Goal: Task Accomplishment & Management: Complete application form

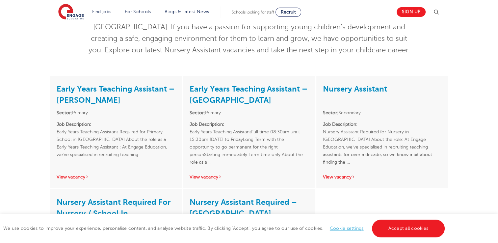
scroll to position [80, 0]
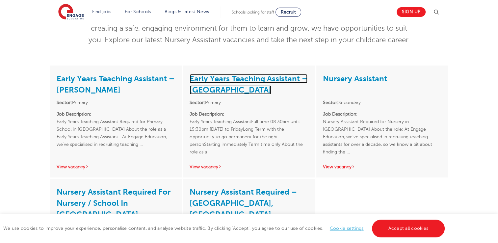
click at [231, 79] on link "Early Years Teaching Assistant – [GEOGRAPHIC_DATA]" at bounding box center [249, 84] width 118 height 20
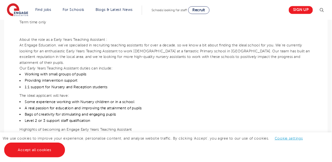
scroll to position [231, 0]
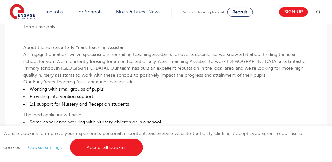
drag, startPoint x: 436, startPoint y: 3, endPoint x: 181, endPoint y: 125, distance: 282.6
click at [181, 125] on li "Some experience working with Nursery children or in a school" at bounding box center [165, 123] width 285 height 8
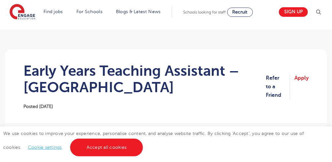
scroll to position [22, 0]
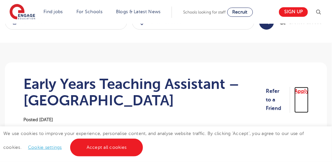
click at [307, 95] on link "Apply" at bounding box center [302, 100] width 14 height 26
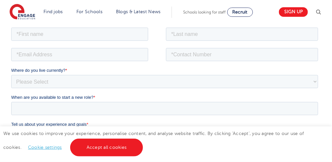
scroll to position [132, 0]
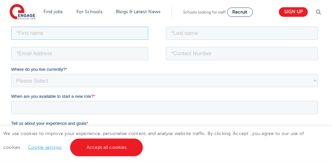
click at [35, 29] on input "text" at bounding box center [79, 32] width 137 height 13
type input "Hania"
drag, startPoint x: 195, startPoint y: 33, endPoint x: 195, endPoint y: 29, distance: 3.4
click at [195, 29] on input "text" at bounding box center [242, 32] width 152 height 13
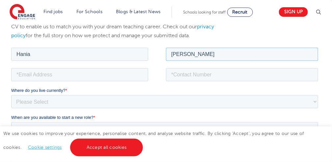
scroll to position [110, 0]
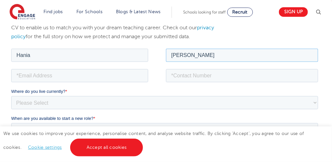
type input "Roberts"
drag, startPoint x: 66, startPoint y: 77, endPoint x: 70, endPoint y: 75, distance: 4.3
click at [70, 75] on input "email" at bounding box center [79, 75] width 137 height 13
type input "6"
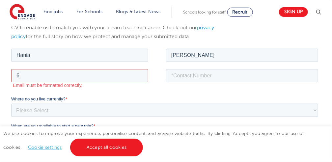
click at [34, 73] on input "6" at bounding box center [79, 75] width 137 height 13
click at [73, 75] on input "Haniaroberts87@gmail" at bounding box center [79, 75] width 137 height 13
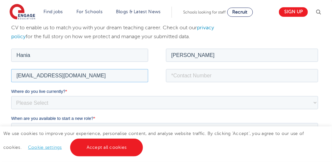
type input "Haniaroberts87@gmail.com"
click at [179, 76] on input "tel" at bounding box center [242, 75] width 152 height 13
click at [195, 74] on input "tel" at bounding box center [242, 75] width 152 height 13
drag, startPoint x: 197, startPoint y: 76, endPoint x: 202, endPoint y: 70, distance: 7.9
click at [201, 74] on input "tel" at bounding box center [242, 75] width 152 height 13
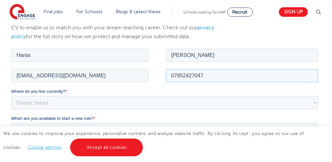
type input "07852427047"
click at [50, 102] on select "Please Select UK Canada Ireland Australia New Zealand Europe USA South Africa J…" at bounding box center [164, 102] width 307 height 13
select select "UK"
click at [11, 96] on select "Please Select UK Canada Ireland Australia New Zealand Europe USA South Africa J…" at bounding box center [164, 102] width 307 height 13
click at [30, 124] on select "Please Select Overseas Barnsley Bedfordshire Berkshire Bournemouth Bracknell Fo…" at bounding box center [164, 129] width 307 height 13
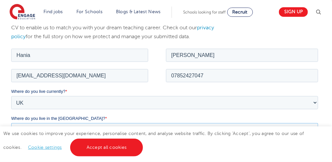
select select "Leeds"
click at [11, 123] on select "Please Select Overseas Barnsley Bedfordshire Berkshire Bournemouth Bracknell Fo…" at bounding box center [164, 129] width 307 height 13
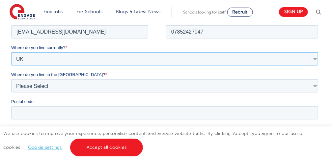
click at [34, 57] on select "Please Select UK Canada Ireland Australia New Zealand Europe USA South Africa J…" at bounding box center [164, 58] width 307 height 13
click at [329, 58] on div "We will store your first name, last name, email address, contact number, locati…" at bounding box center [166, 137] width 332 height 359
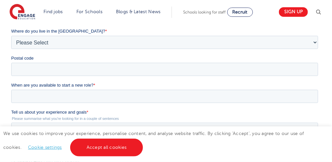
scroll to position [198, 0]
click at [27, 70] on input "Postal code" at bounding box center [164, 68] width 307 height 13
type input "LS15 8HD"
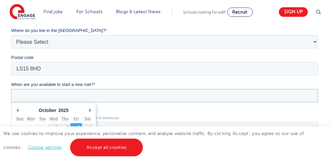
click at [116, 97] on input "When are you available to start a new role? *" at bounding box center [164, 95] width 307 height 13
click at [44, 97] on input "When are you available to start a new role? *" at bounding box center [164, 95] width 307 height 13
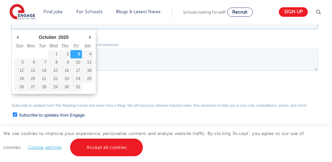
scroll to position [264, 0]
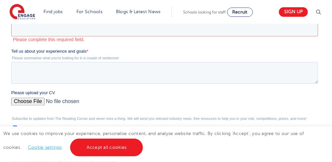
click at [127, 120] on div "Subscribe to updates from The Reading Corner and never miss a thing. We will se…" at bounding box center [166, 124] width 310 height 15
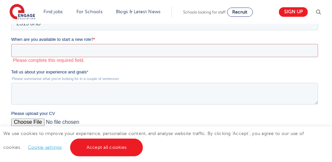
scroll to position [219, 0]
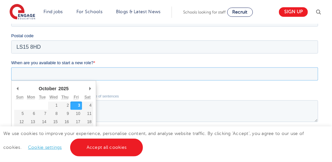
click at [38, 74] on input "When are you available to start a new role? *" at bounding box center [164, 74] width 307 height 13
click at [39, 74] on input "When are you available to start a new role? *" at bounding box center [164, 74] width 307 height 13
click at [30, 73] on input "When are you available to start a new role? *" at bounding box center [164, 74] width 307 height 13
click at [26, 73] on input "When are you available to start a new role? *" at bounding box center [164, 74] width 307 height 13
type div "2025-10-07"
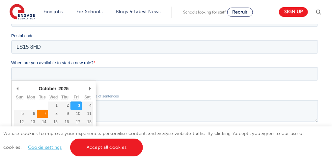
type input "2025/10/07"
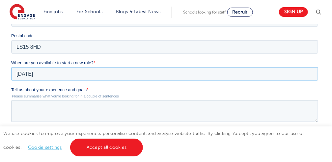
click at [50, 76] on input "2025/10/07" at bounding box center [164, 74] width 307 height 13
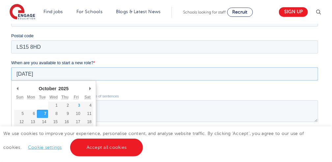
type div "2025-10-06"
type input "2025/10/06"
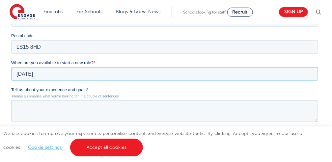
click at [46, 77] on input "2025/10/06" at bounding box center [164, 74] width 307 height 13
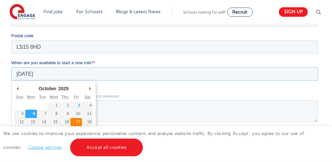
scroll to position [241, 0]
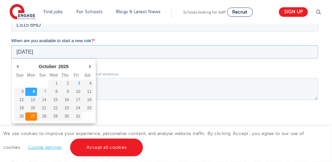
type div "2025-10-27"
type input "2025/10/27"
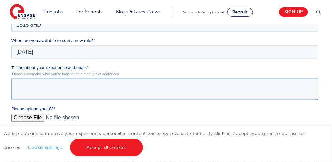
click at [21, 85] on textarea "Tell us about your experience and goals *" at bounding box center [164, 89] width 307 height 22
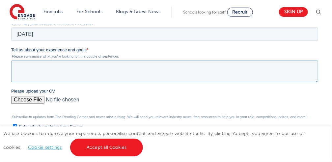
scroll to position [285, 0]
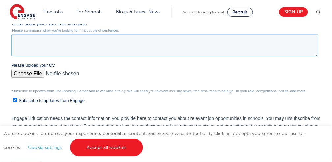
drag, startPoint x: 34, startPoint y: 42, endPoint x: 36, endPoint y: 46, distance: 3.8
click at [35, 45] on textarea "Tell us about your experience and goals *" at bounding box center [164, 46] width 307 height 22
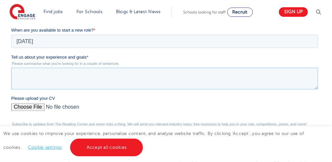
scroll to position [241, 0]
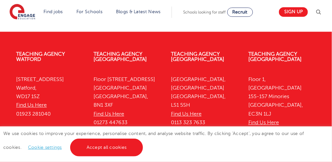
scroll to position [395, 0]
